Goal: Task Accomplishment & Management: Manage account settings

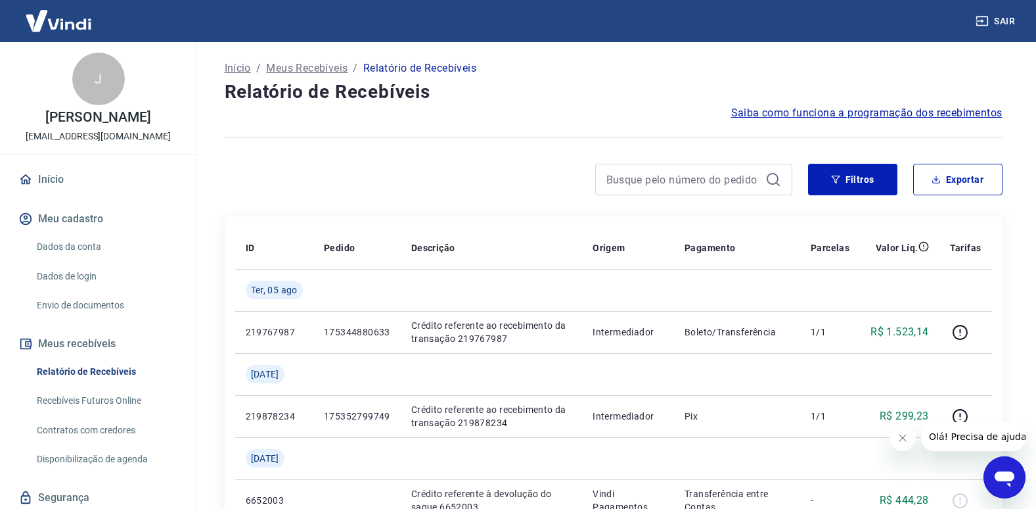
click at [97, 311] on link "Envio de documentos" at bounding box center [106, 305] width 149 height 27
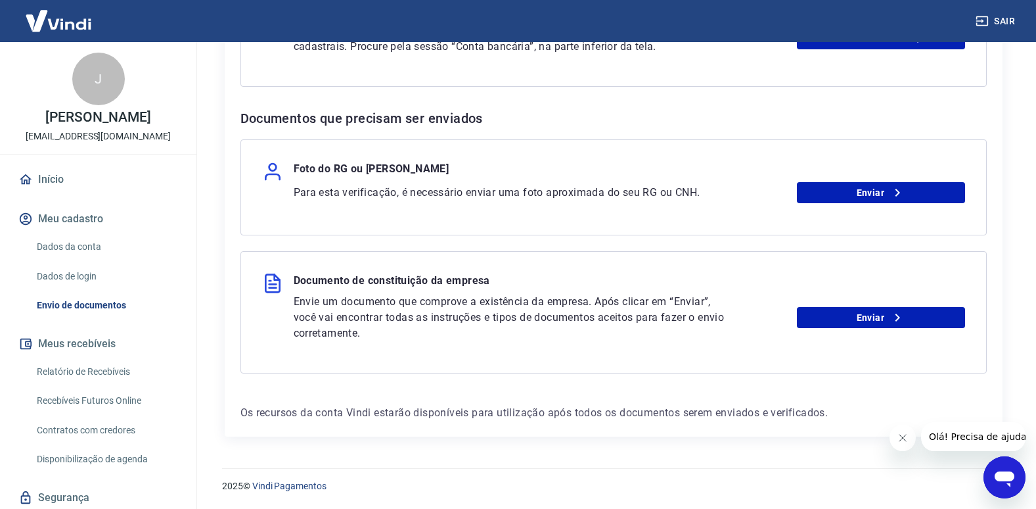
click at [78, 229] on button "Meu cadastro" at bounding box center [98, 218] width 165 height 29
click at [112, 383] on link "Relatório de Recebíveis" at bounding box center [106, 371] width 149 height 27
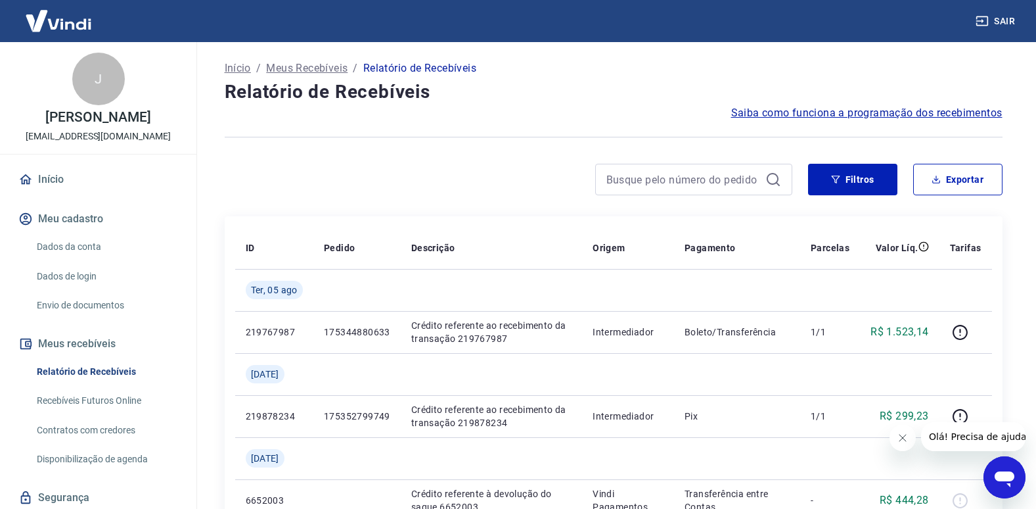
click at [89, 258] on link "Dados da conta" at bounding box center [106, 246] width 149 height 27
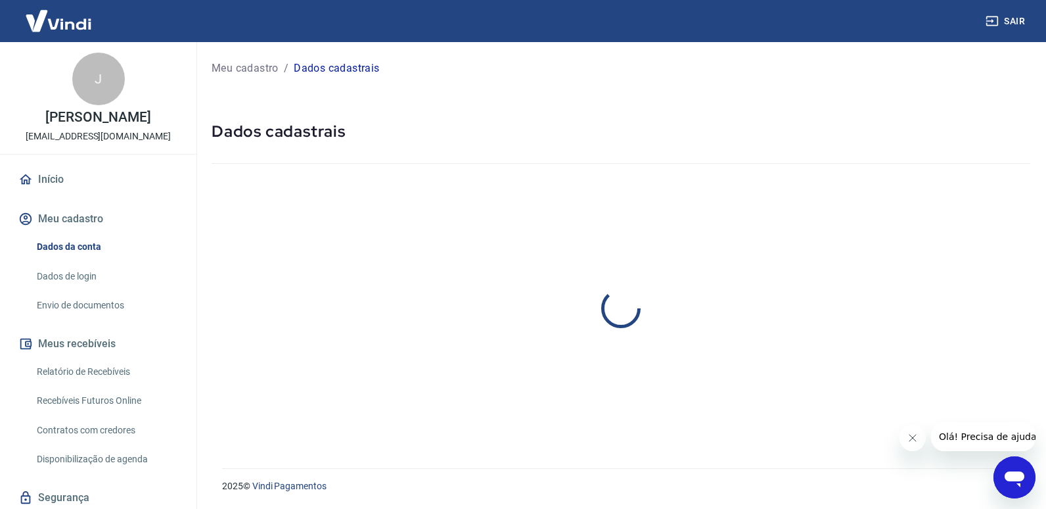
select select "SP"
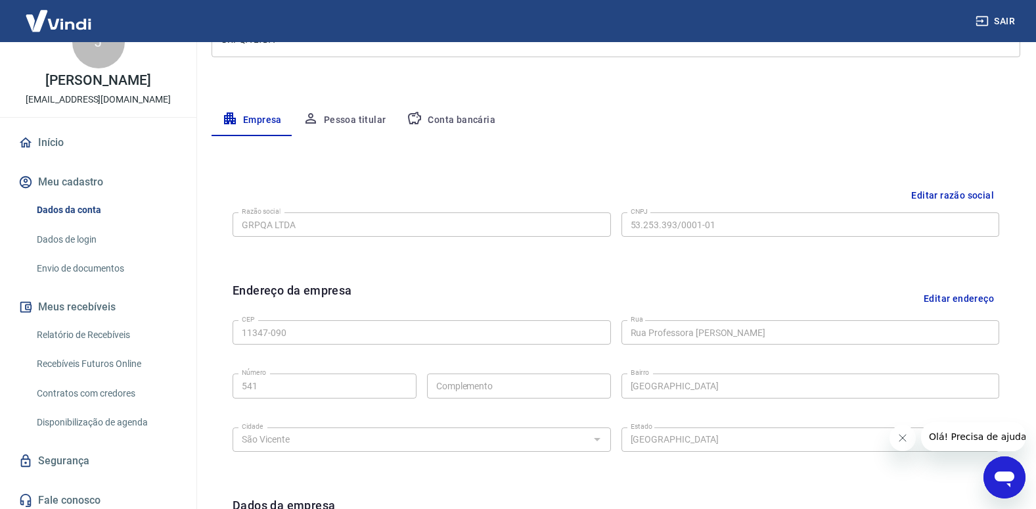
scroll to position [57, 0]
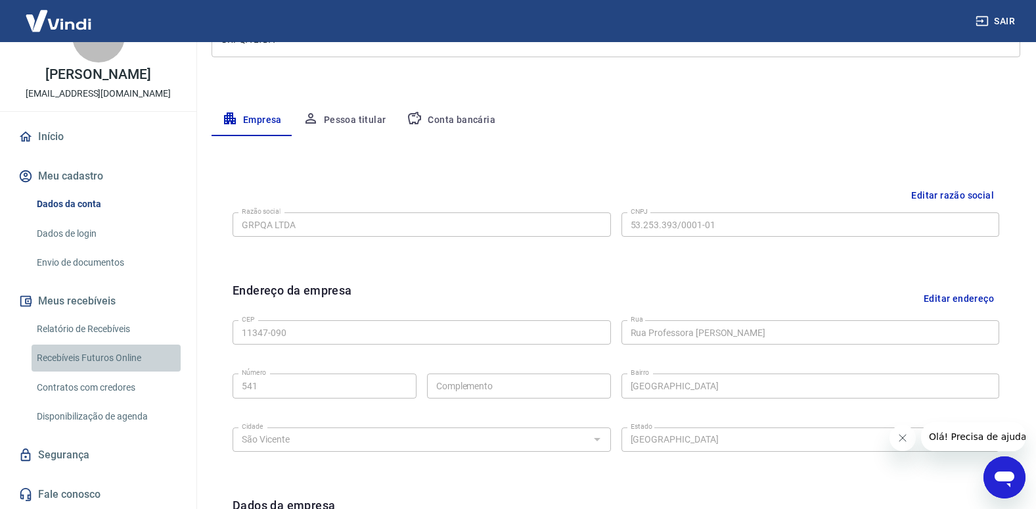
click at [127, 353] on link "Recebíveis Futuros Online" at bounding box center [106, 357] width 149 height 27
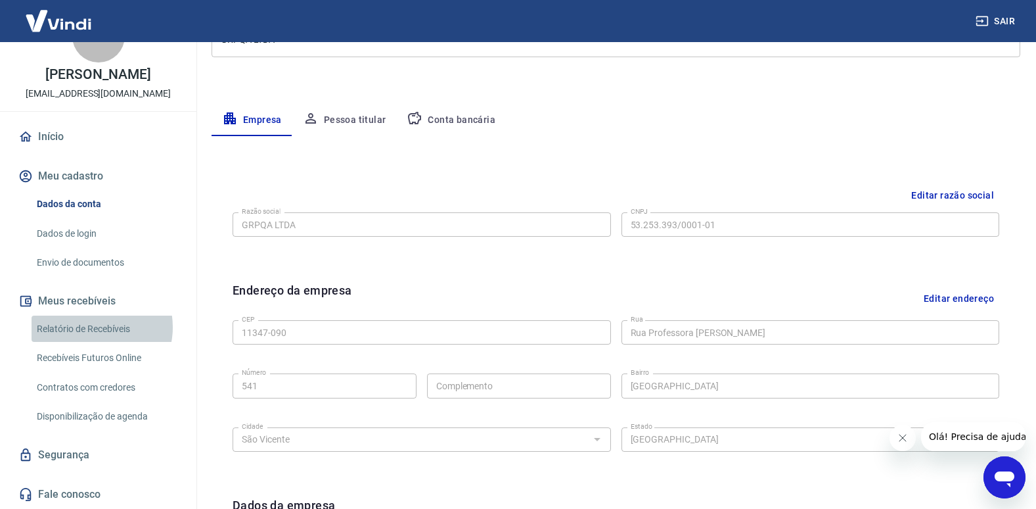
click at [95, 327] on link "Relatório de Recebíveis" at bounding box center [106, 328] width 149 height 27
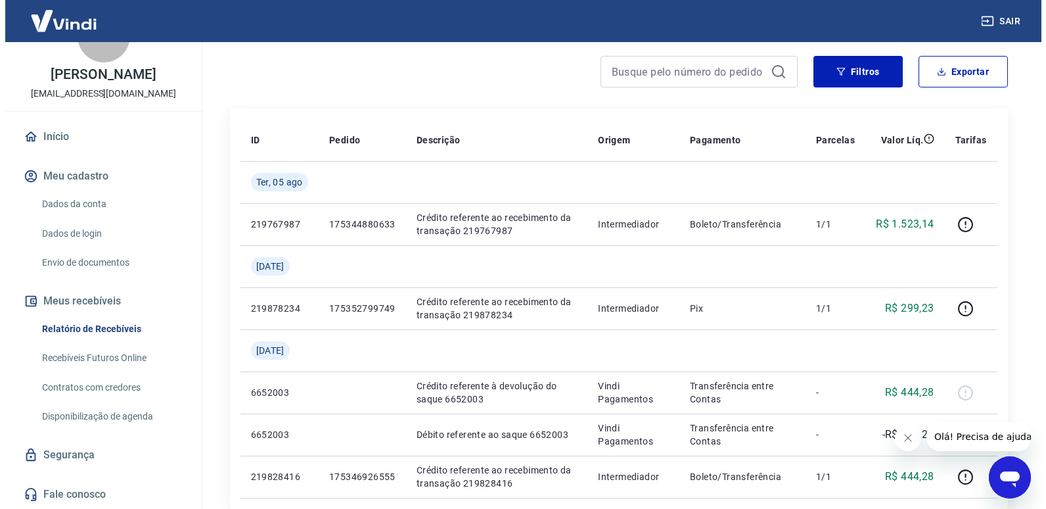
scroll to position [131, 0]
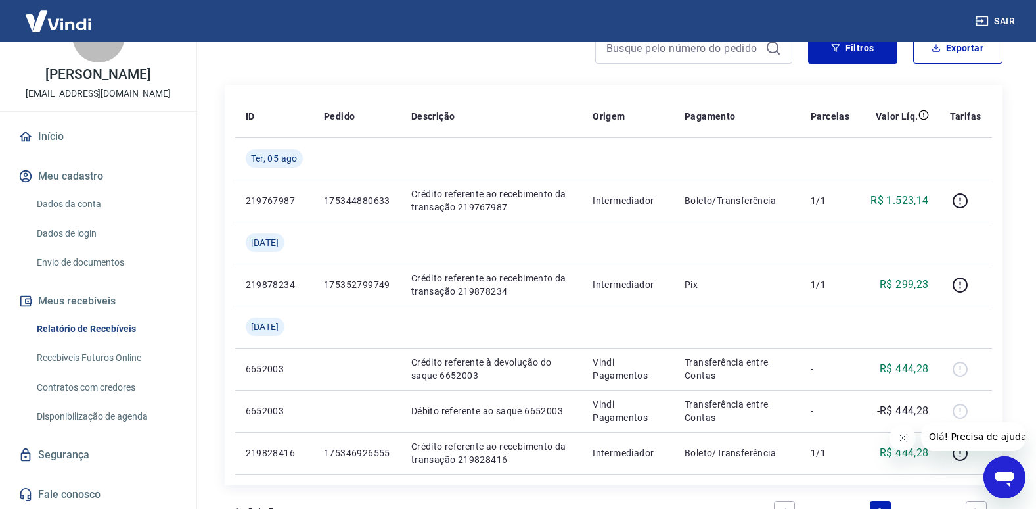
click at [87, 136] on link "Início" at bounding box center [98, 136] width 165 height 29
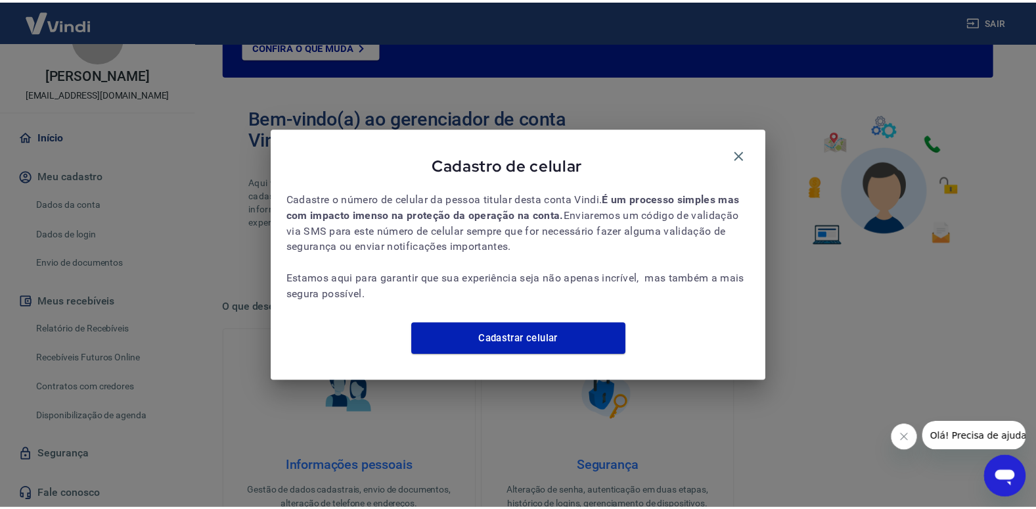
scroll to position [234, 0]
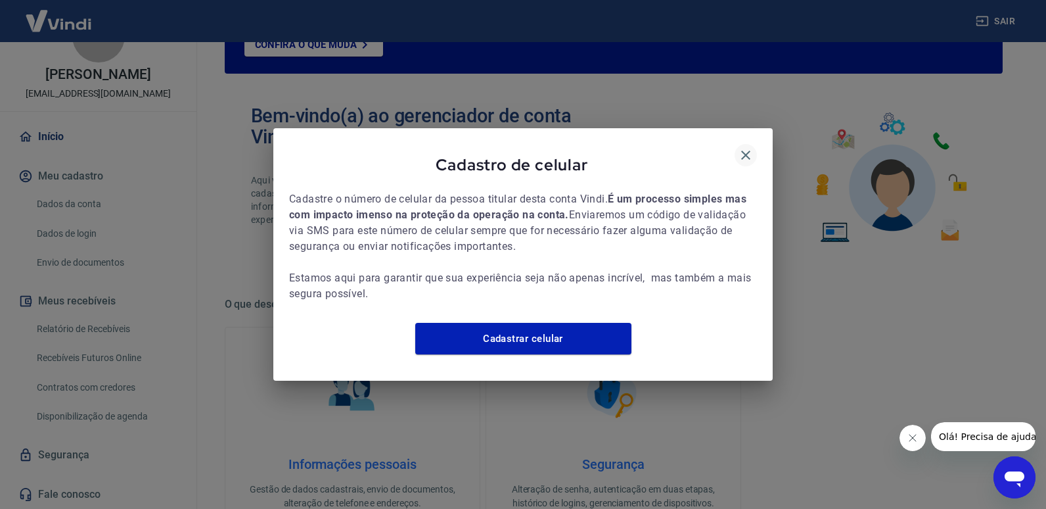
click at [750, 152] on icon "button" at bounding box center [746, 155] width 16 height 16
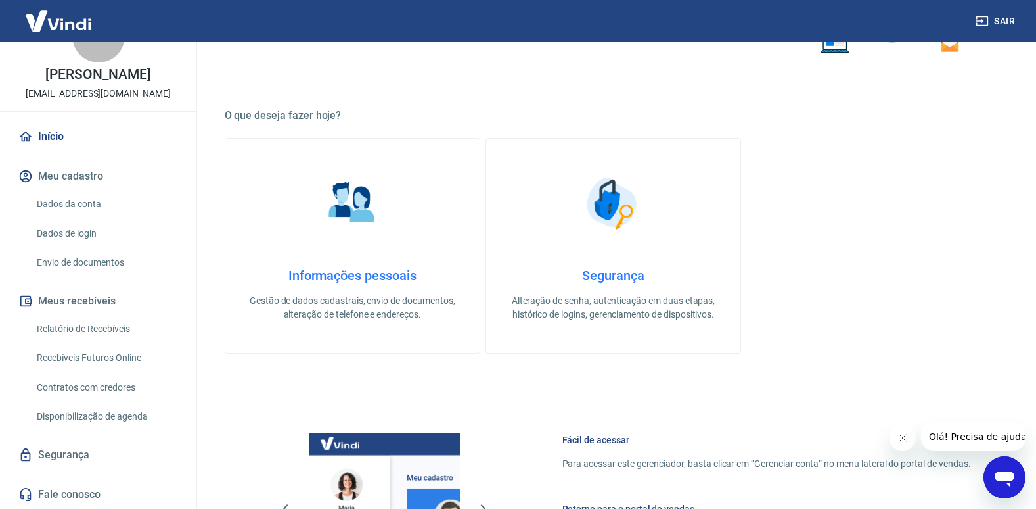
scroll to position [294, 0]
